Goal: Task Accomplishment & Management: Use online tool/utility

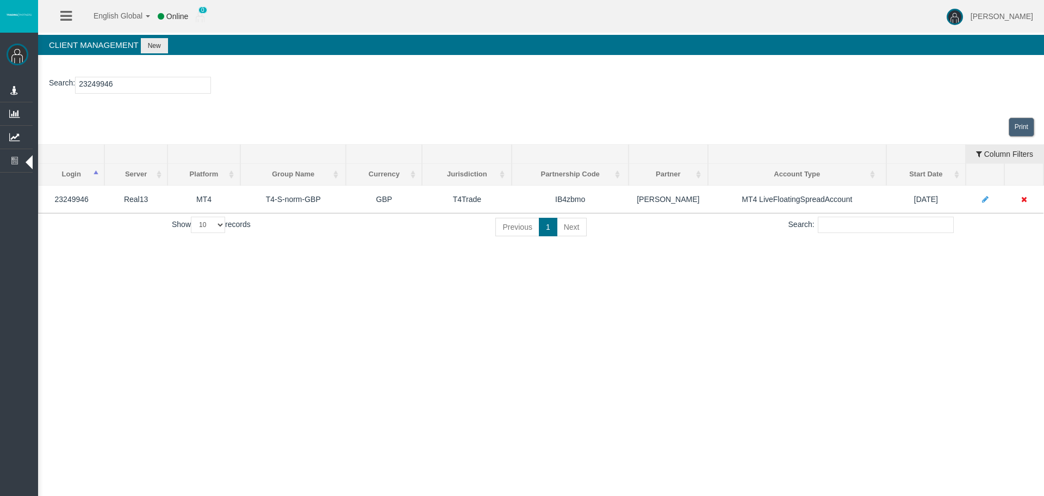
click at [0, 0] on span "All Partners Commission" at bounding box center [0, 0] width 0 height 0
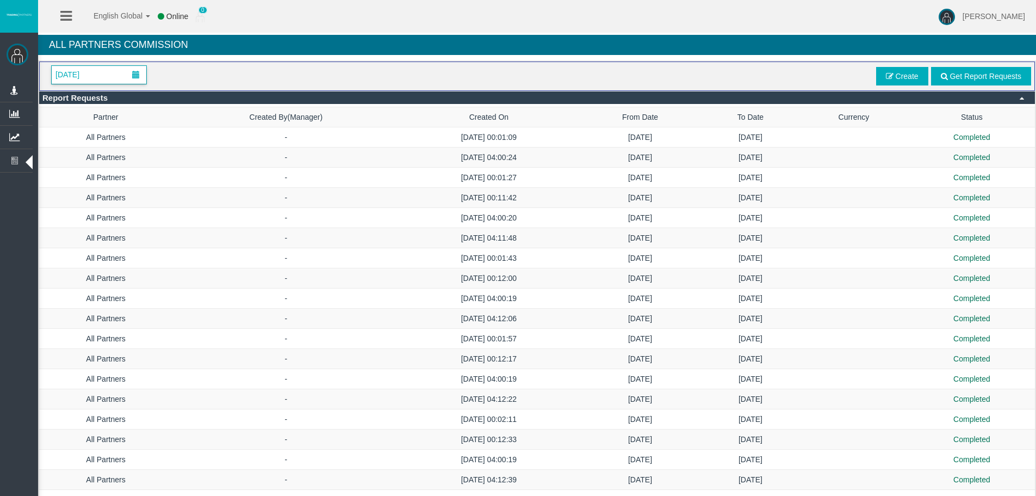
click at [133, 76] on span at bounding box center [136, 75] width 8 height 8
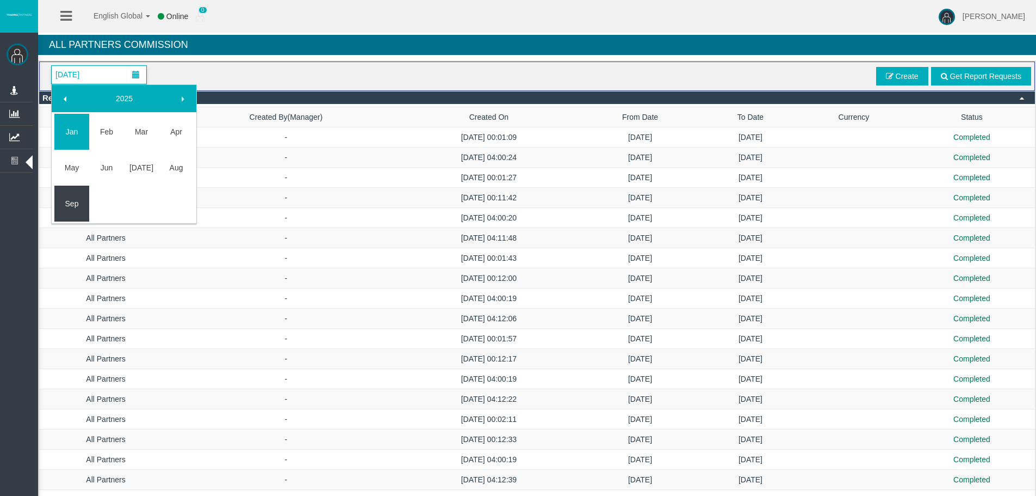
click at [67, 200] on link "Sep" at bounding box center [71, 204] width 35 height 20
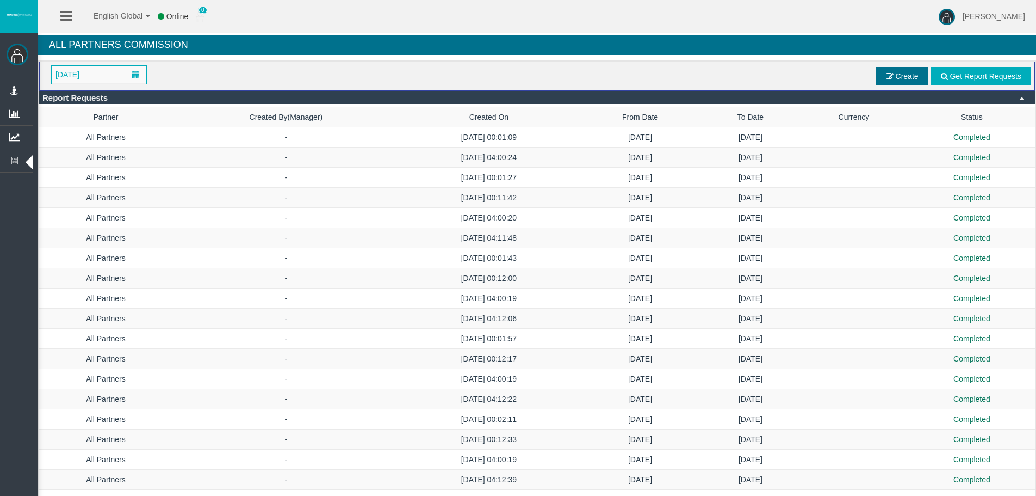
click at [894, 76] on span "Create" at bounding box center [902, 76] width 52 height 18
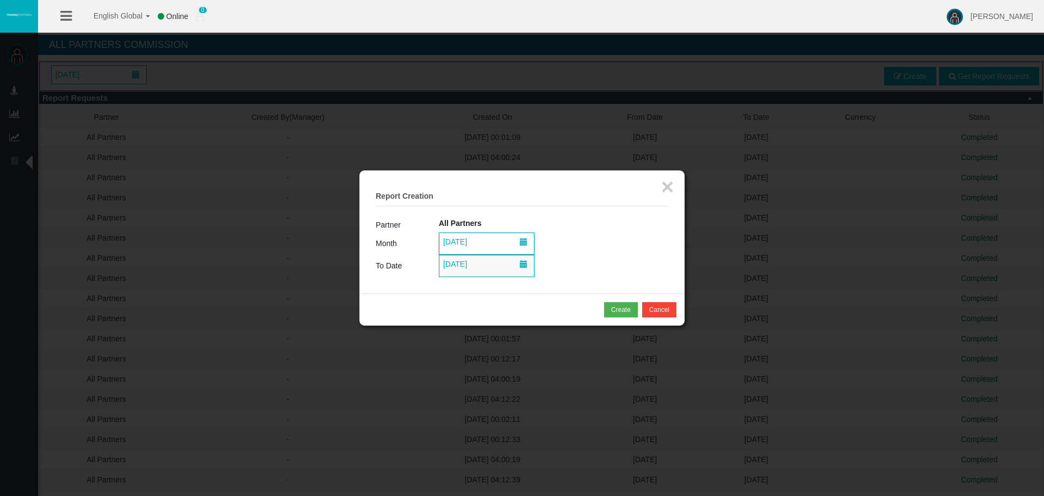
click at [486, 240] on span "[DATE]" at bounding box center [487, 243] width 95 height 21
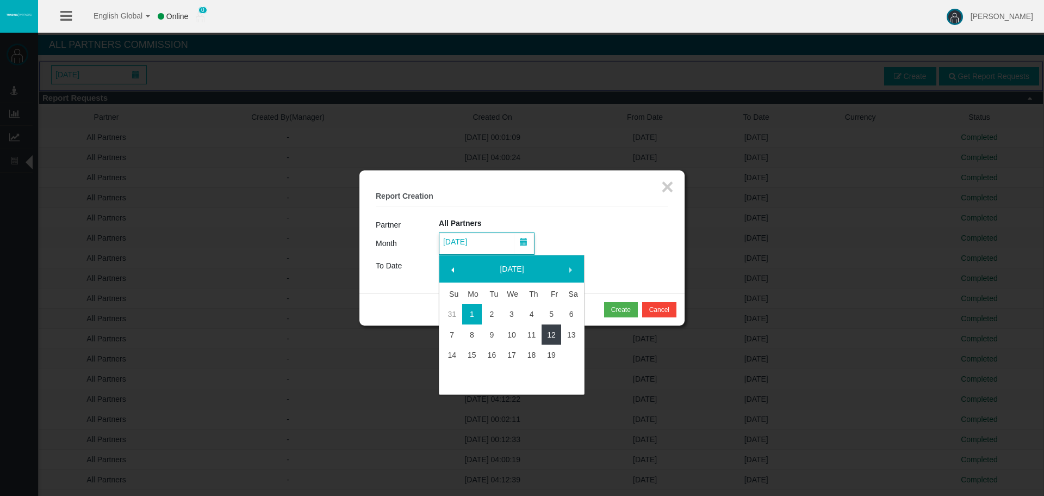
click at [546, 336] on link "12" at bounding box center [552, 335] width 20 height 20
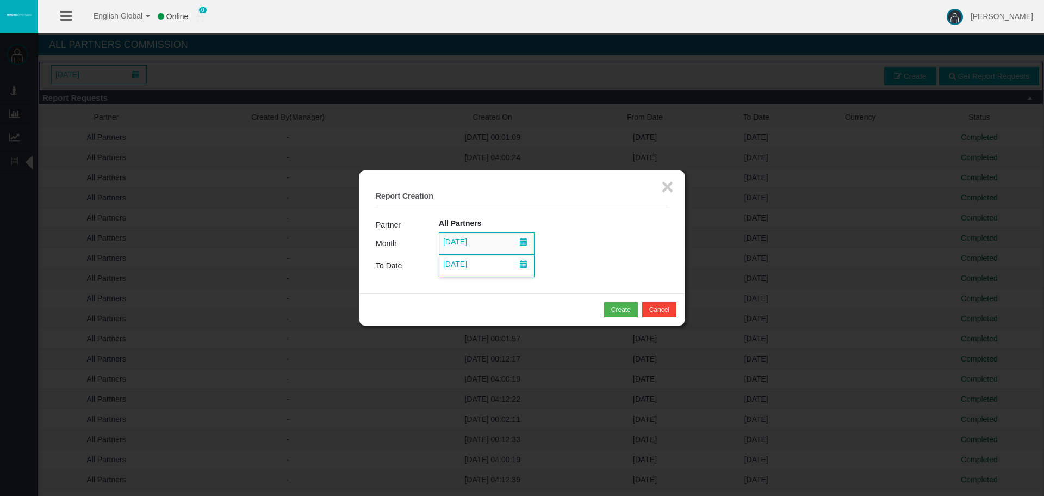
click at [456, 263] on span "[DATE]" at bounding box center [455, 263] width 30 height 15
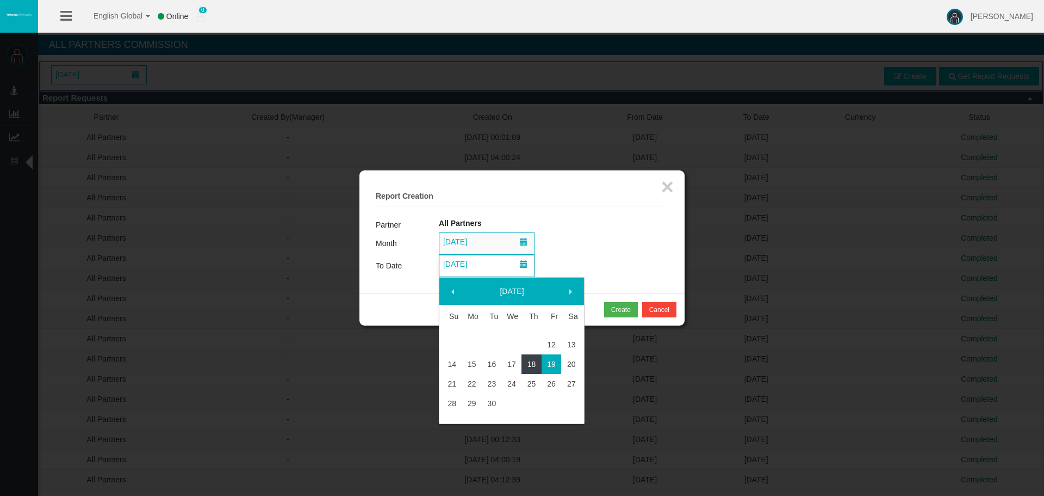
drag, startPoint x: 532, startPoint y: 362, endPoint x: 536, endPoint y: 357, distance: 5.8
click at [533, 362] on link "18" at bounding box center [532, 364] width 20 height 20
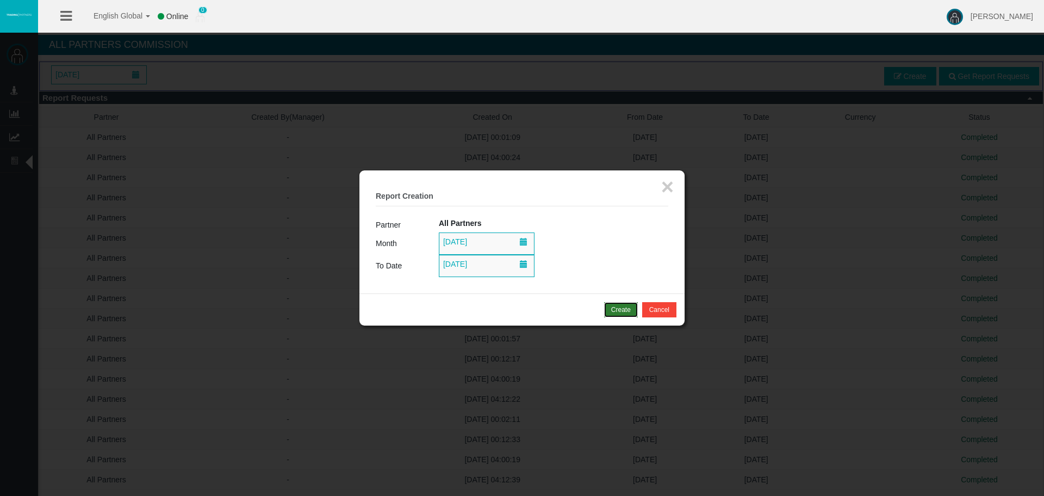
click at [620, 310] on div "Create" at bounding box center [621, 310] width 20 height 10
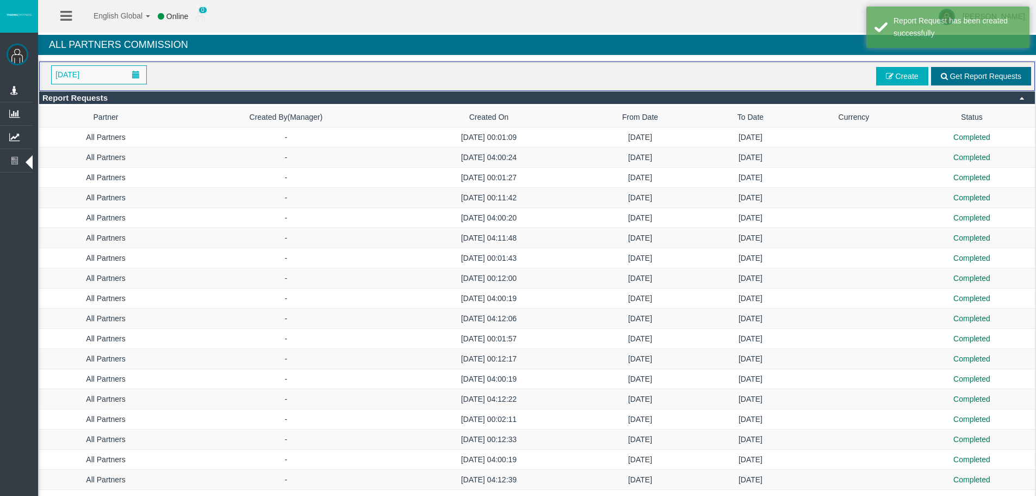
click at [951, 76] on span "Get Report Requests" at bounding box center [986, 76] width 72 height 9
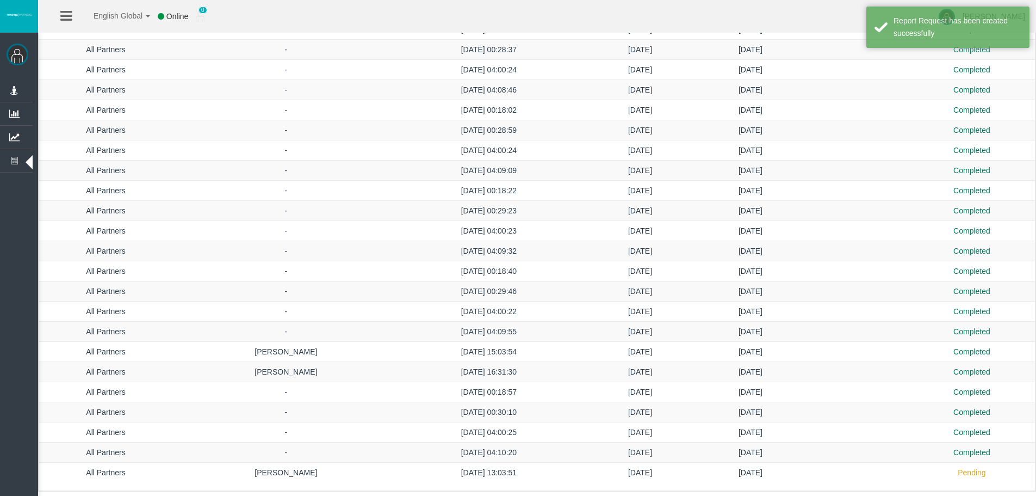
scroll to position [1156, 0]
